Goal: Task Accomplishment & Management: Use online tool/utility

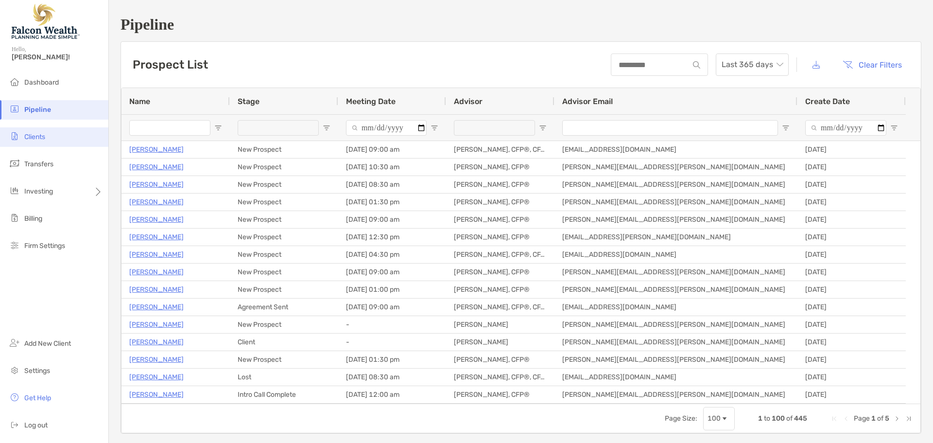
click at [50, 139] on li "Clients" at bounding box center [54, 136] width 108 height 19
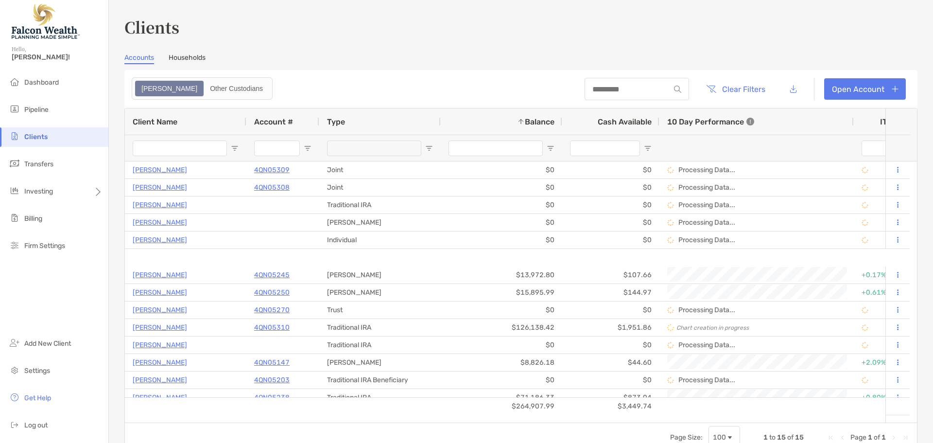
type input "****"
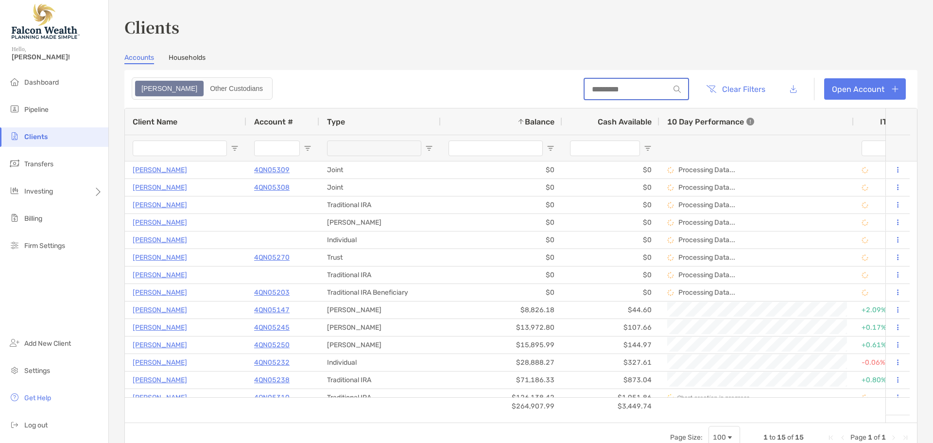
click at [633, 91] on input at bounding box center [627, 89] width 85 height 8
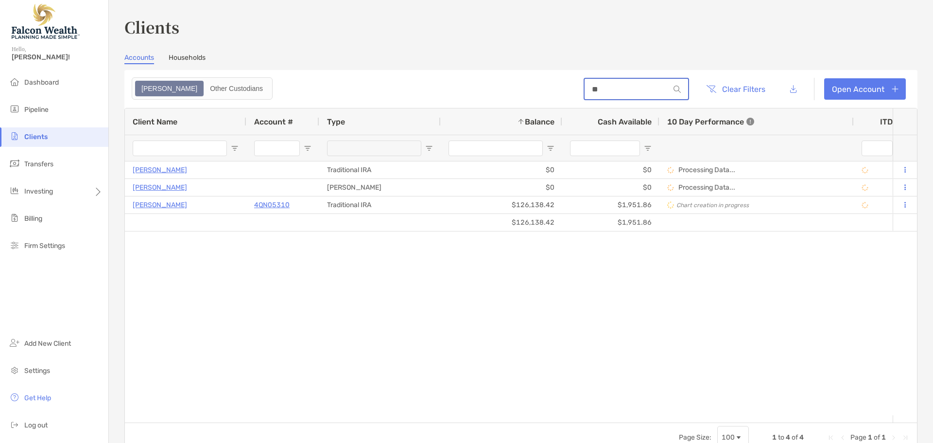
type input "*"
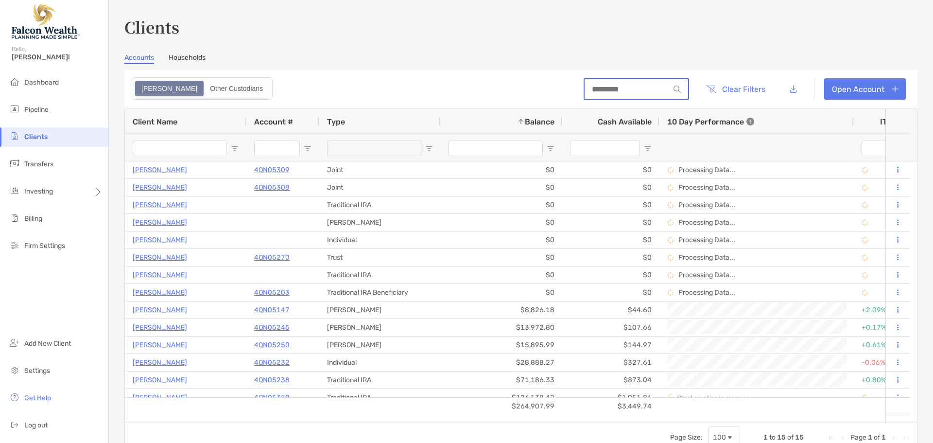
click at [587, 89] on input at bounding box center [627, 89] width 85 height 8
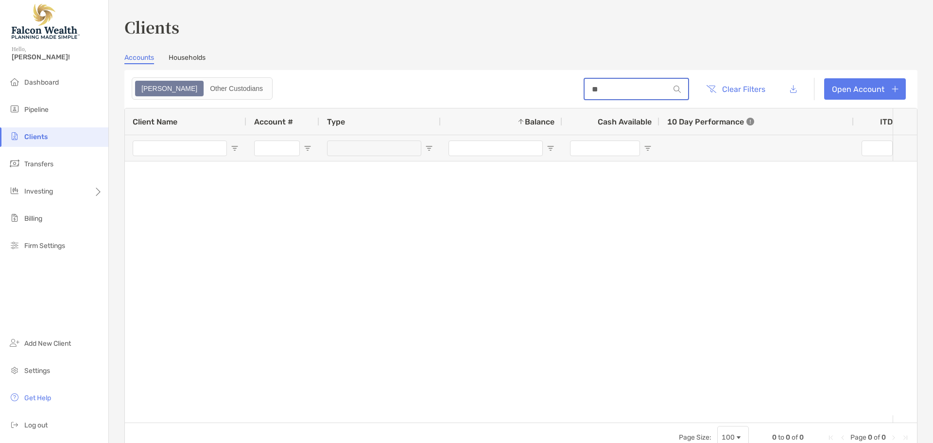
type input "*"
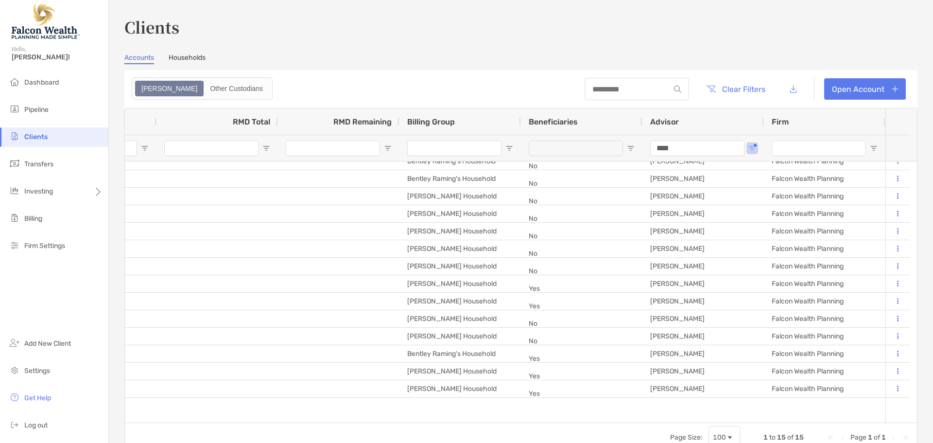
drag, startPoint x: 679, startPoint y: 149, endPoint x: 617, endPoint y: 144, distance: 62.9
click at [605, 86] on input at bounding box center [627, 89] width 85 height 8
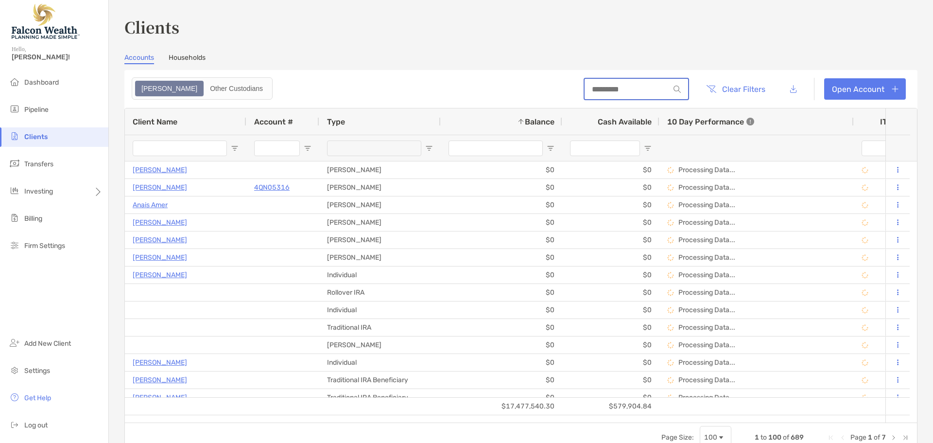
click at [615, 90] on input at bounding box center [627, 89] width 85 height 8
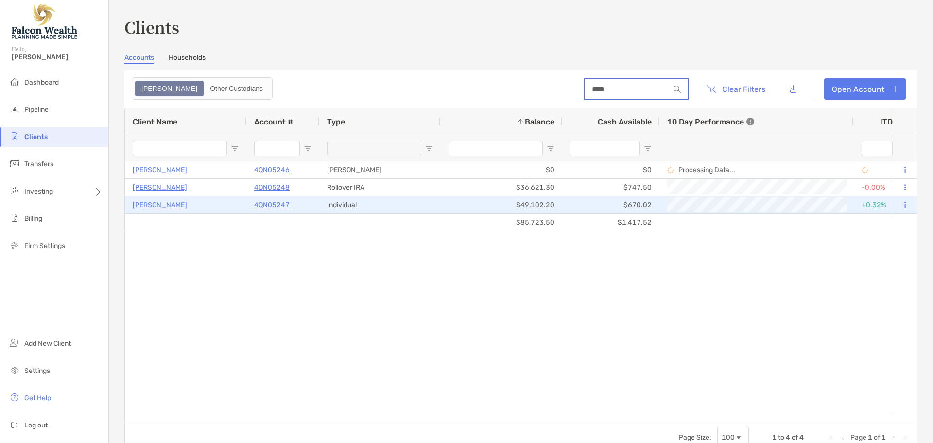
type input "****"
click at [272, 206] on p "4QN05247" at bounding box center [271, 205] width 35 height 12
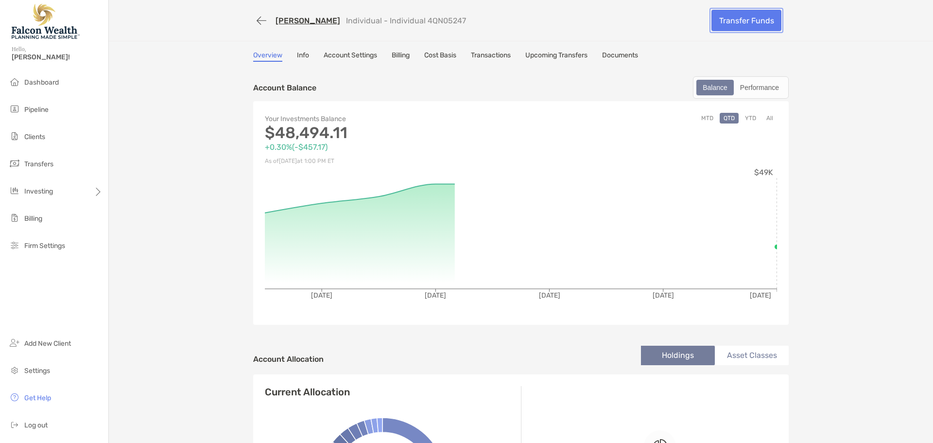
click at [743, 22] on link "Transfer Funds" at bounding box center [747, 20] width 70 height 21
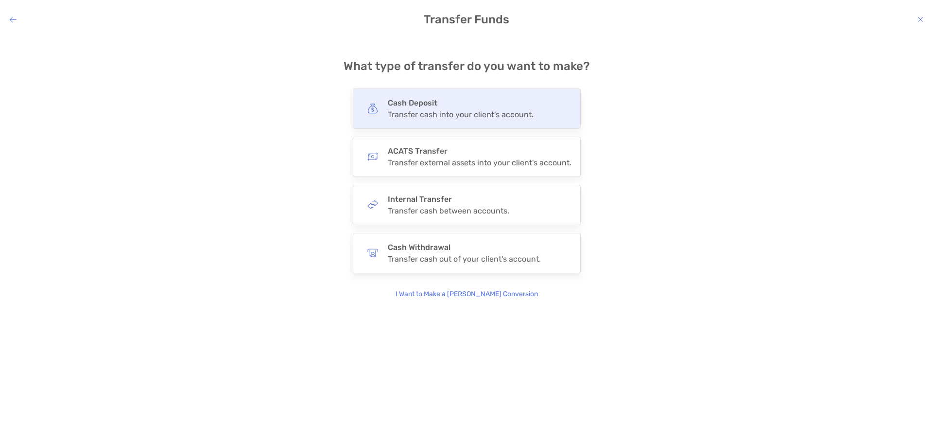
click at [473, 116] on div "Transfer cash into your client's account." at bounding box center [461, 114] width 146 height 9
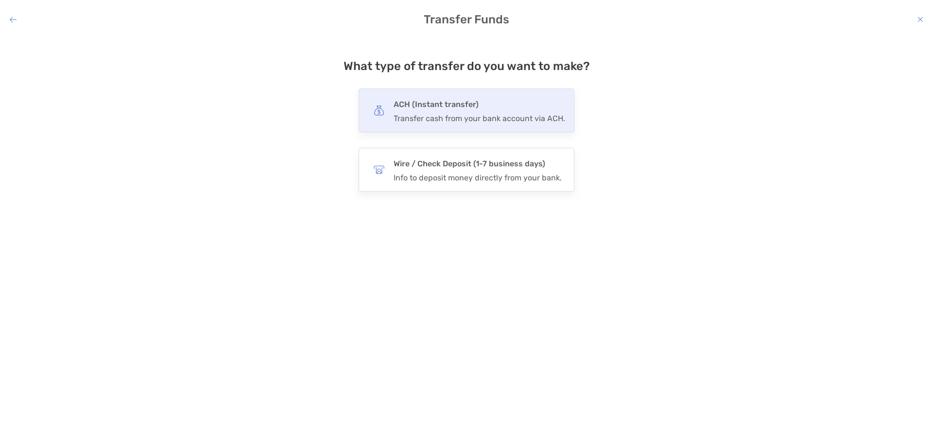
click at [442, 117] on div "Transfer cash from your bank account via ACH." at bounding box center [480, 118] width 172 height 9
click at [0, 0] on input "***" at bounding box center [0, 0] width 0 height 0
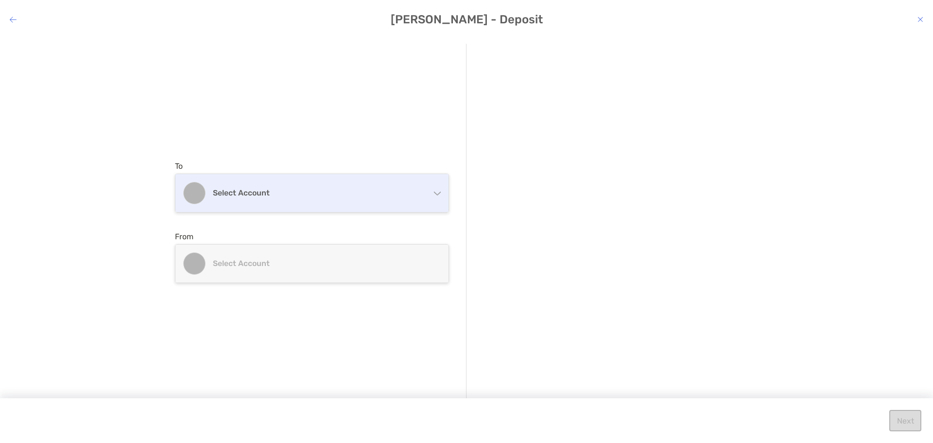
click at [305, 201] on div "Select account" at bounding box center [311, 193] width 273 height 38
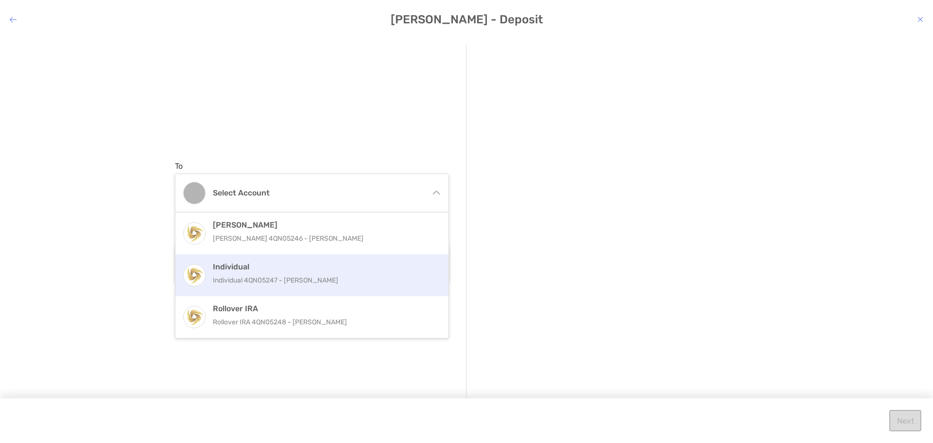
click at [274, 278] on p "Individual 4QN05247 - [PERSON_NAME]" at bounding box center [322, 280] width 219 height 12
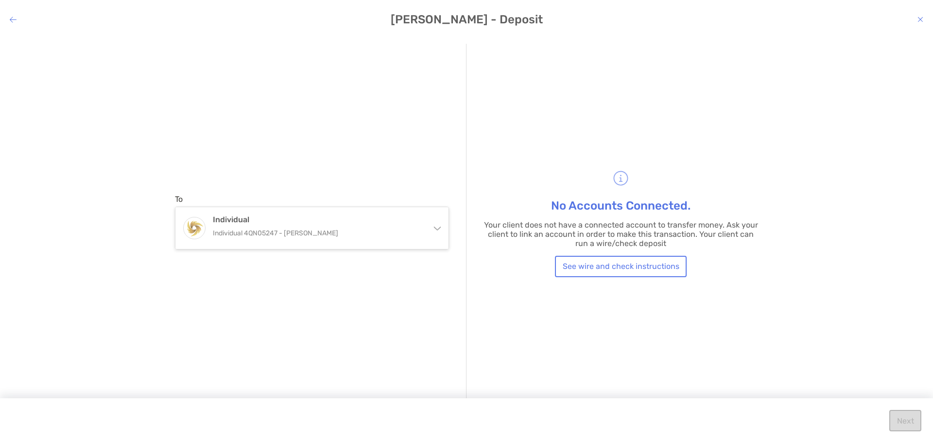
click at [921, 20] on icon "modal" at bounding box center [921, 20] width 6 height 8
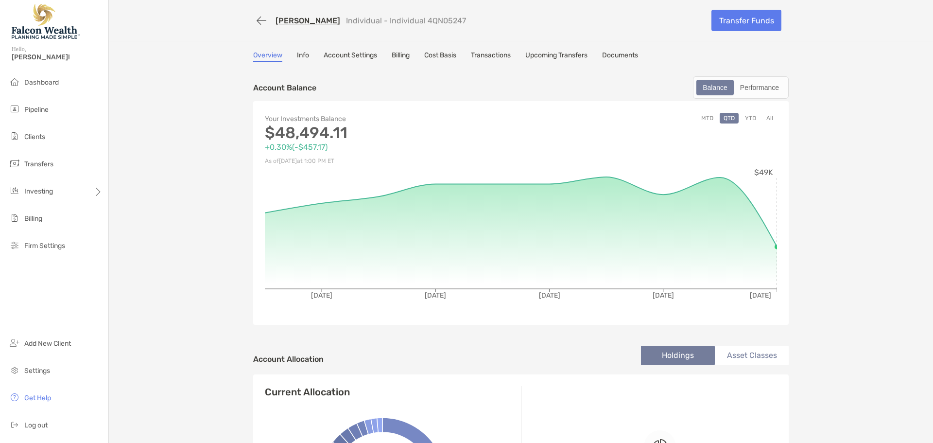
click at [314, 22] on link "[PERSON_NAME]" at bounding box center [308, 20] width 65 height 9
click at [262, 21] on button "button" at bounding box center [261, 21] width 17 height 18
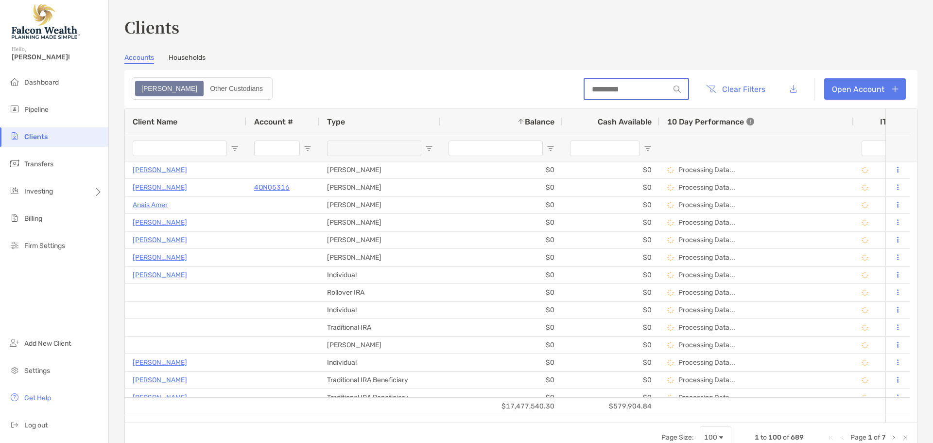
click at [613, 87] on input at bounding box center [627, 89] width 85 height 8
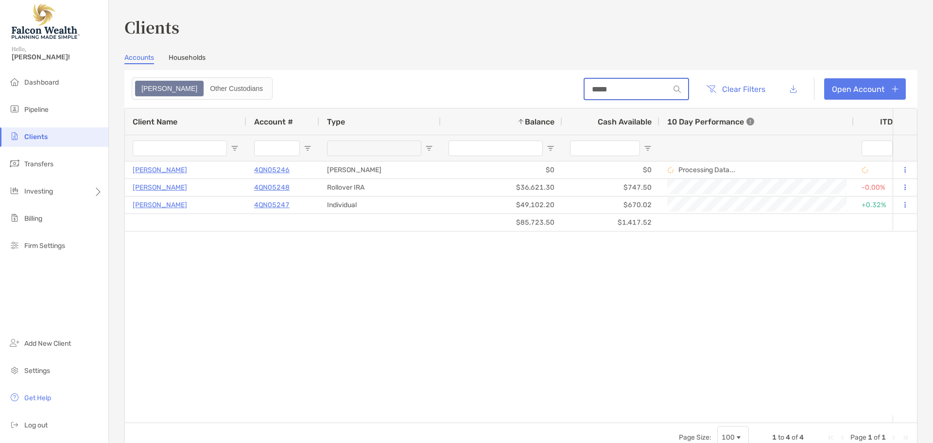
type input "*****"
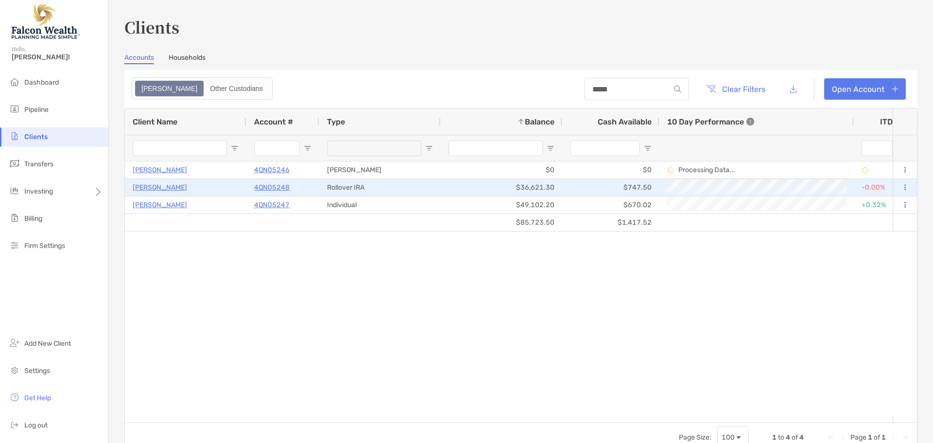
click at [260, 186] on p "4QN05248" at bounding box center [271, 187] width 35 height 12
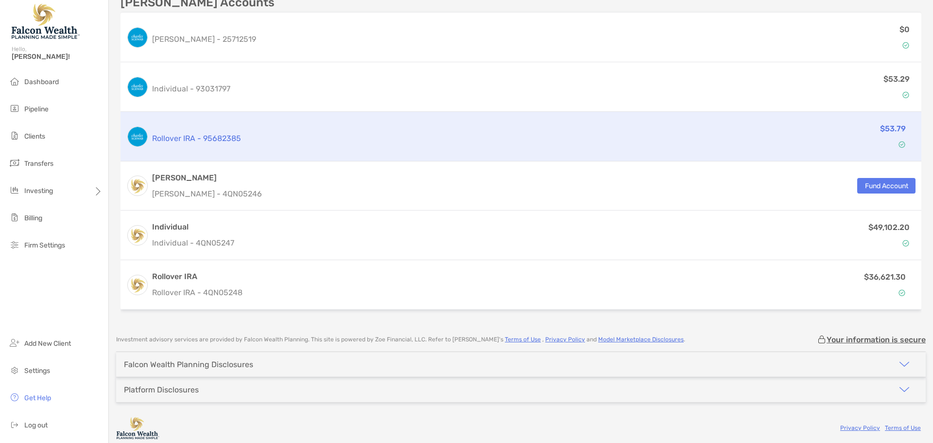
scroll to position [366, 0]
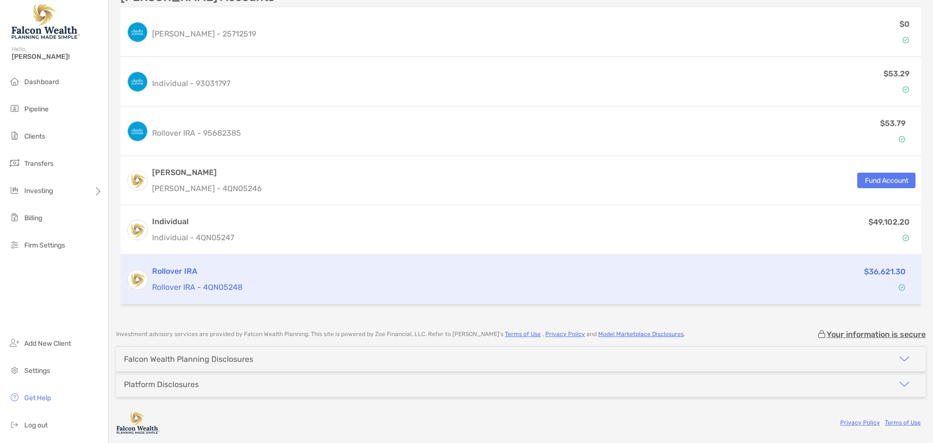
click at [253, 274] on h3 "Rollover IRA" at bounding box center [437, 271] width 571 height 12
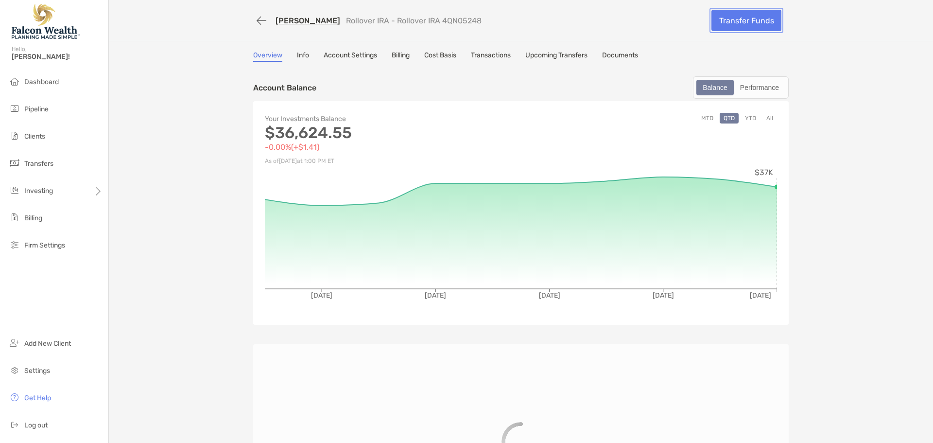
click at [728, 25] on link "Transfer Funds" at bounding box center [747, 20] width 70 height 21
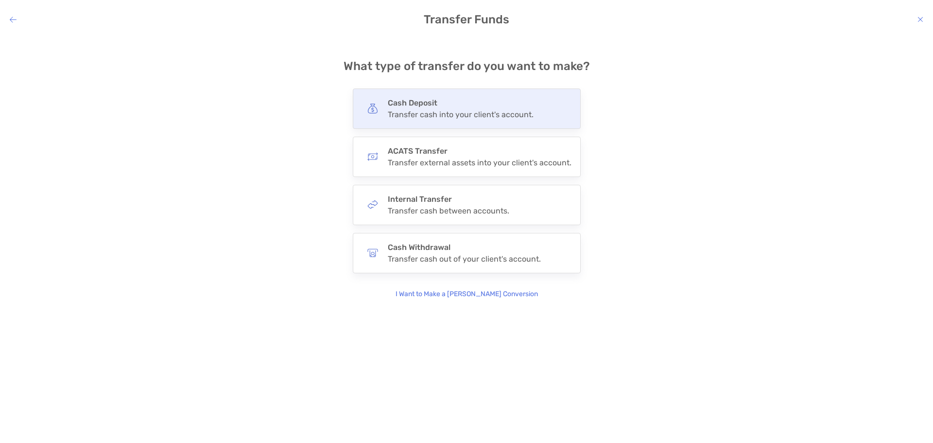
click at [430, 104] on h4 "Cash Deposit" at bounding box center [461, 102] width 146 height 9
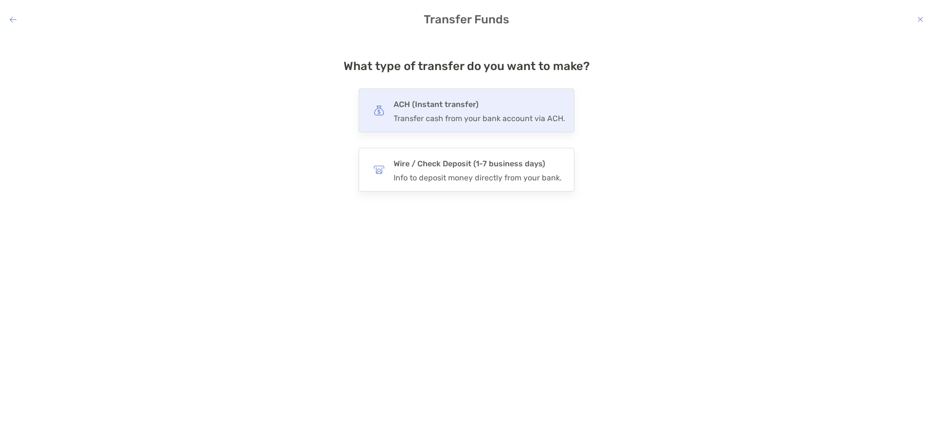
click at [440, 114] on div "Transfer cash from your bank account via ACH." at bounding box center [480, 118] width 172 height 9
click at [0, 0] on input "***" at bounding box center [0, 0] width 0 height 0
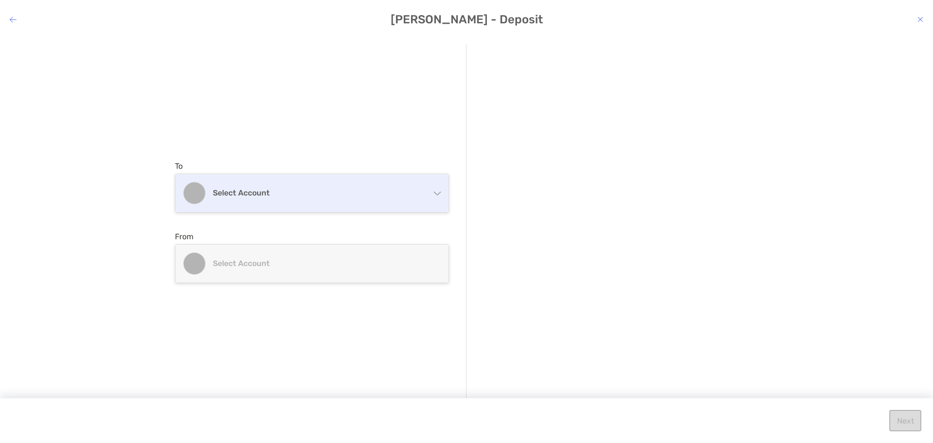
click at [318, 208] on div "Select account" at bounding box center [311, 193] width 273 height 38
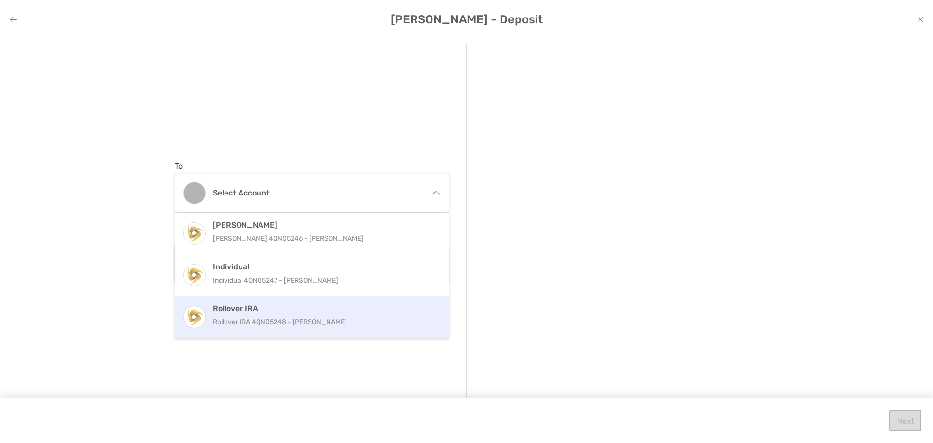
click at [276, 321] on p "Rollover IRA 4QN05248 - [PERSON_NAME]" at bounding box center [322, 322] width 219 height 12
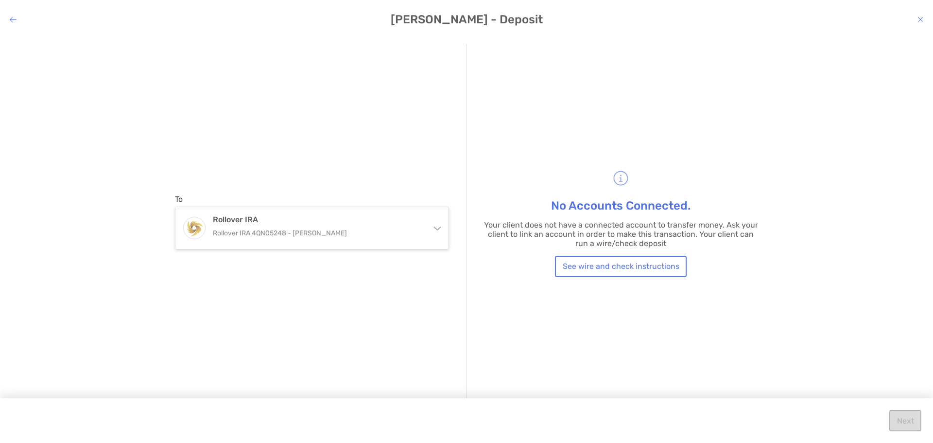
click at [915, 20] on h4 "[PERSON_NAME] - Deposit" at bounding box center [466, 20] width 933 height 14
click at [918, 19] on icon "modal" at bounding box center [921, 20] width 6 height 8
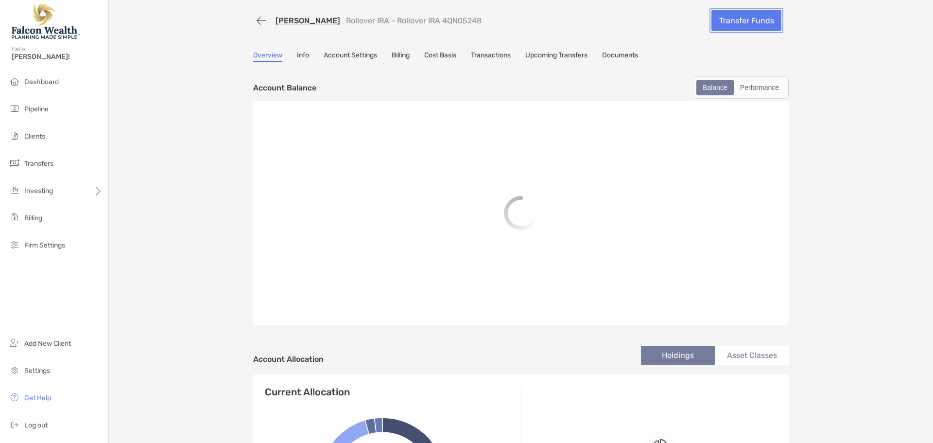
click at [733, 21] on link "Transfer Funds" at bounding box center [747, 20] width 70 height 21
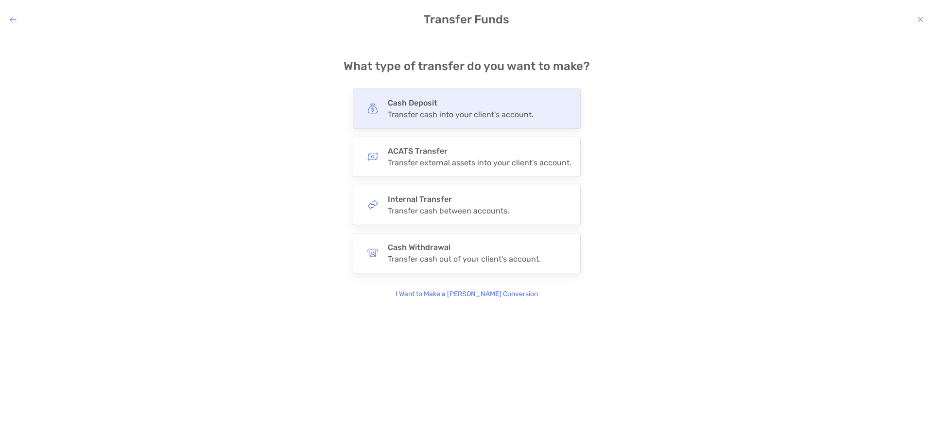
click at [475, 121] on div "Cash Deposit Transfer cash into your client's account." at bounding box center [467, 108] width 228 height 40
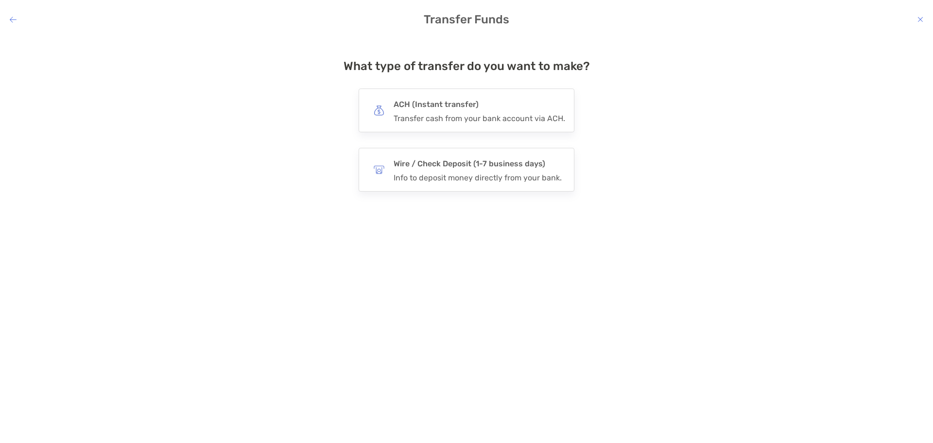
click at [475, 121] on div "Transfer cash from your bank account via ACH." at bounding box center [480, 118] width 172 height 9
click at [0, 0] on input "***" at bounding box center [0, 0] width 0 height 0
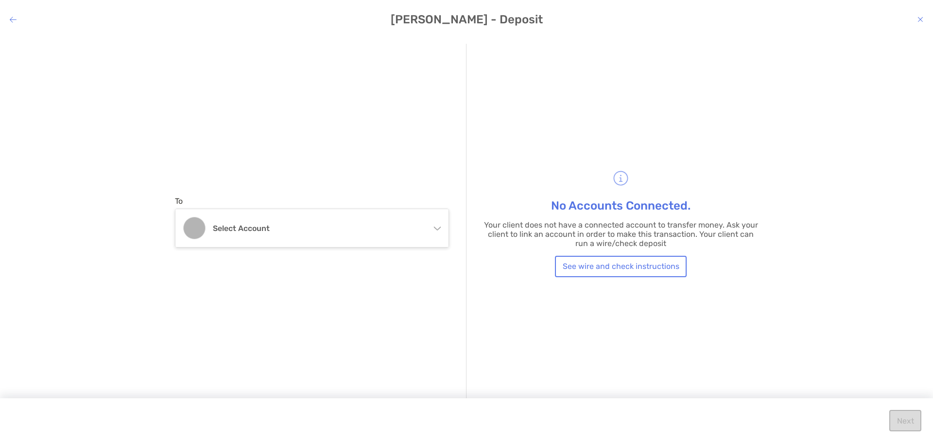
click at [344, 259] on div "To Select account [PERSON_NAME] [PERSON_NAME] 4QN05246 - [PERSON_NAME] Individu…" at bounding box center [321, 222] width 292 height 356
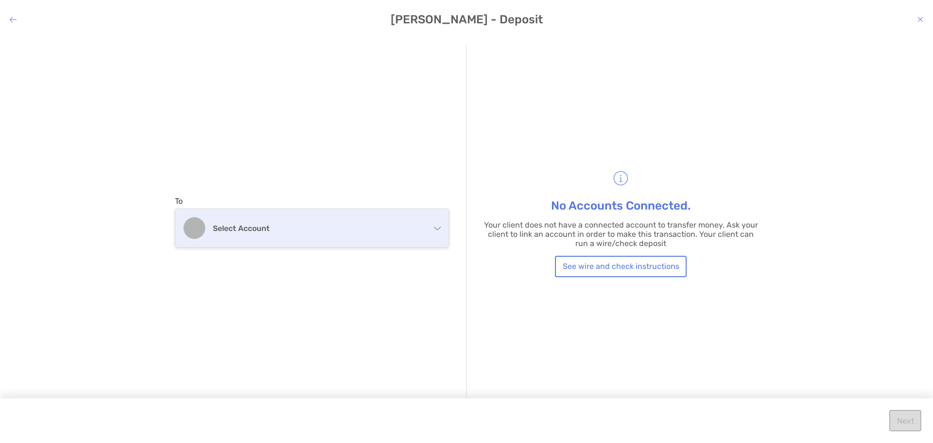
click at [346, 235] on div "Select account" at bounding box center [311, 228] width 273 height 38
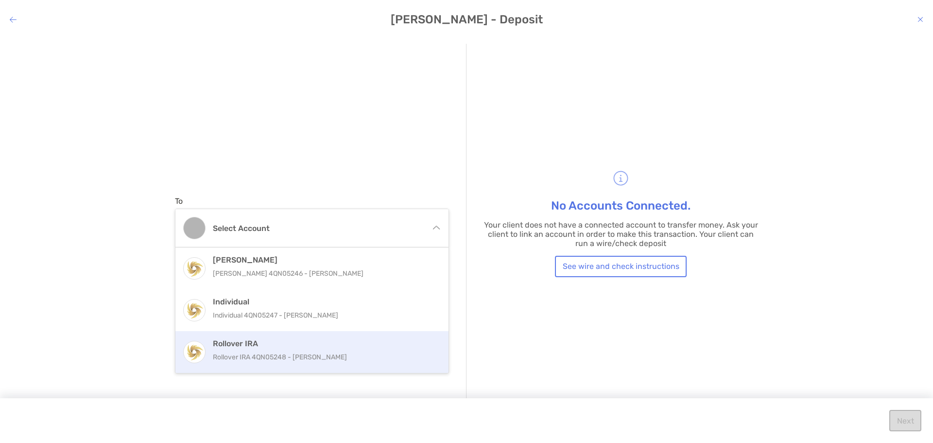
click at [276, 358] on p "Rollover IRA 4QN05248 - [PERSON_NAME]" at bounding box center [322, 357] width 219 height 12
